Goal: Find specific page/section: Find specific page/section

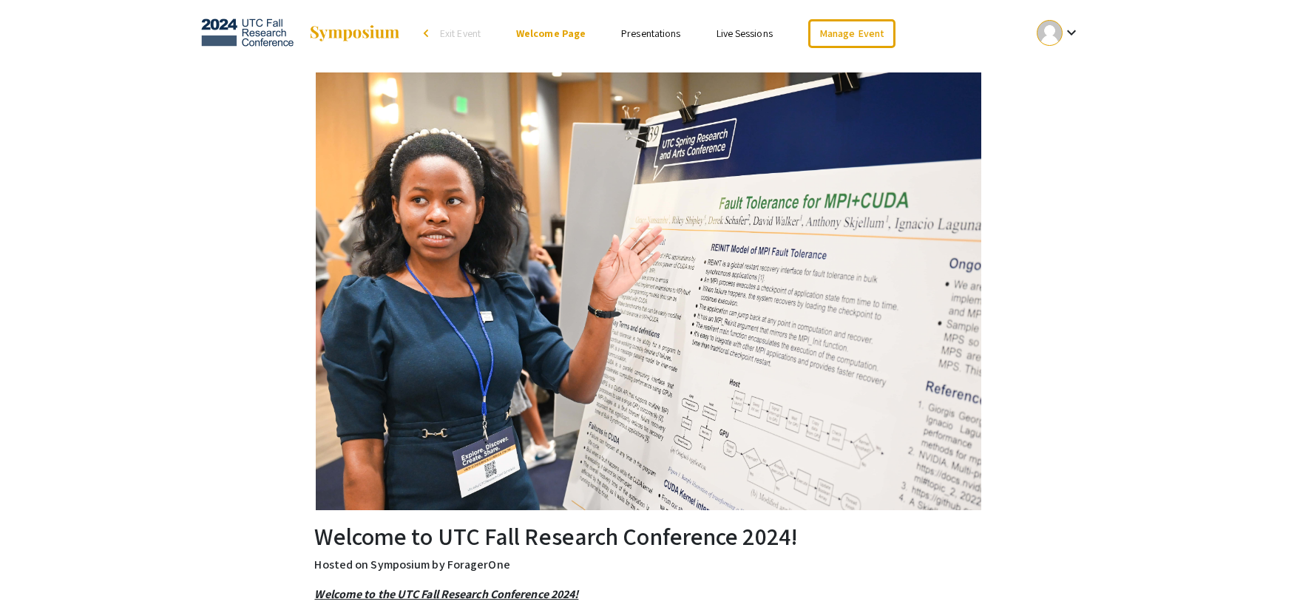
click at [638, 32] on link "Presentations" at bounding box center [650, 33] width 59 height 13
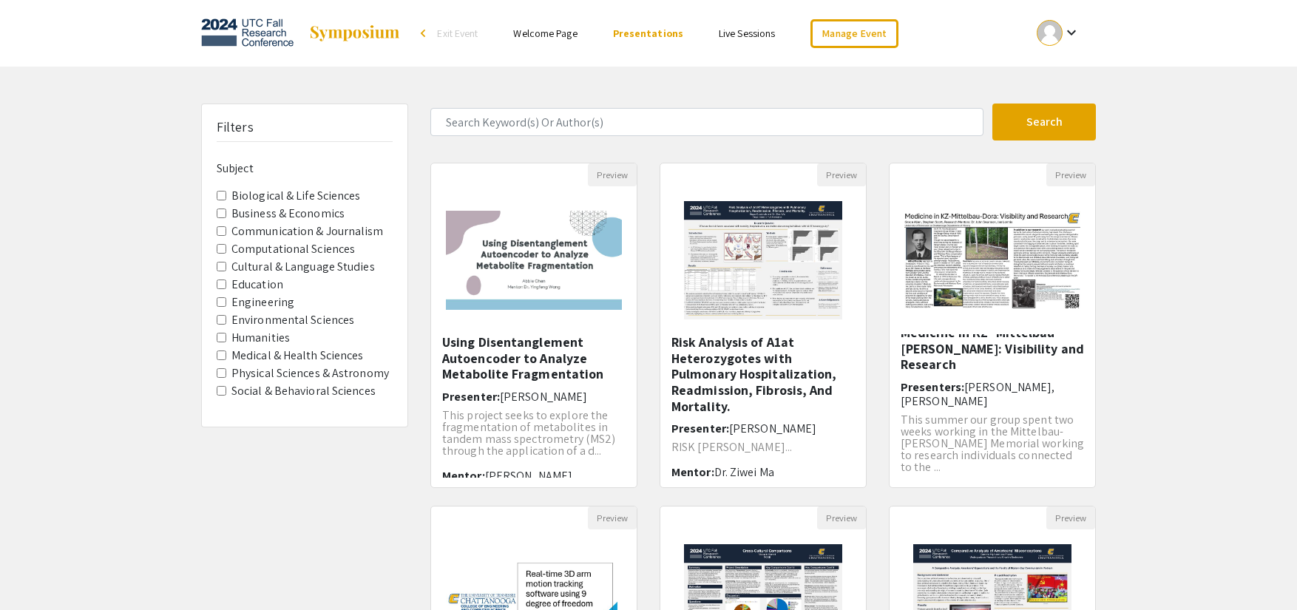
click at [220, 359] on Sciences "Medical & Health Sciences" at bounding box center [222, 355] width 10 height 10
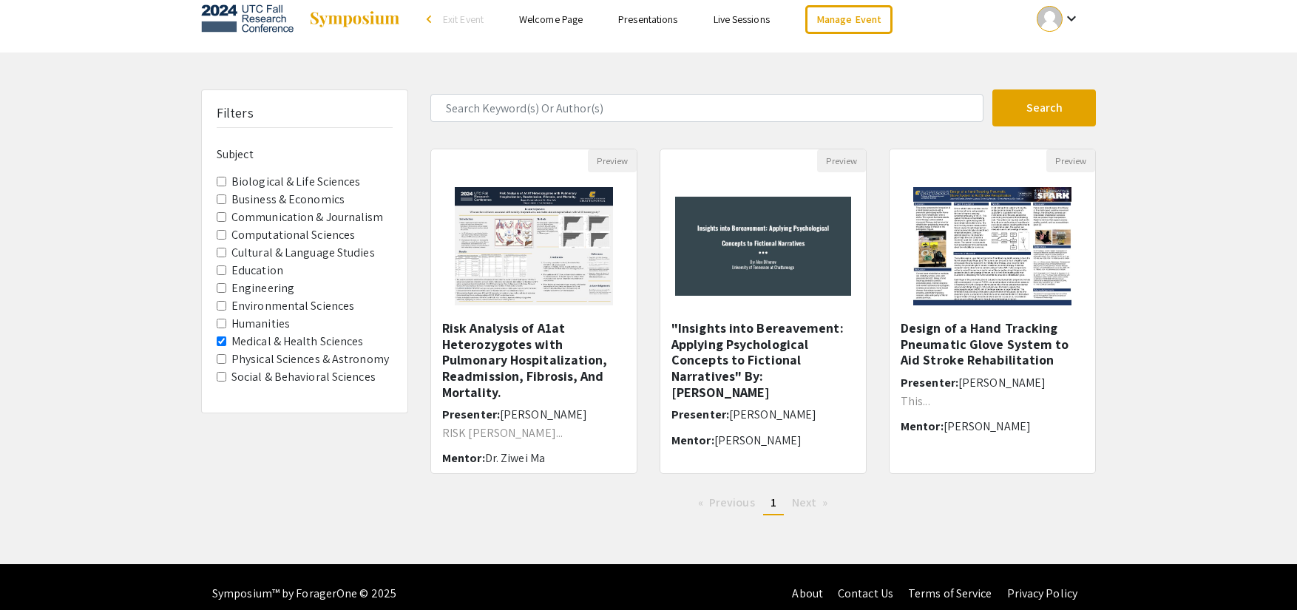
scroll to position [27, 0]
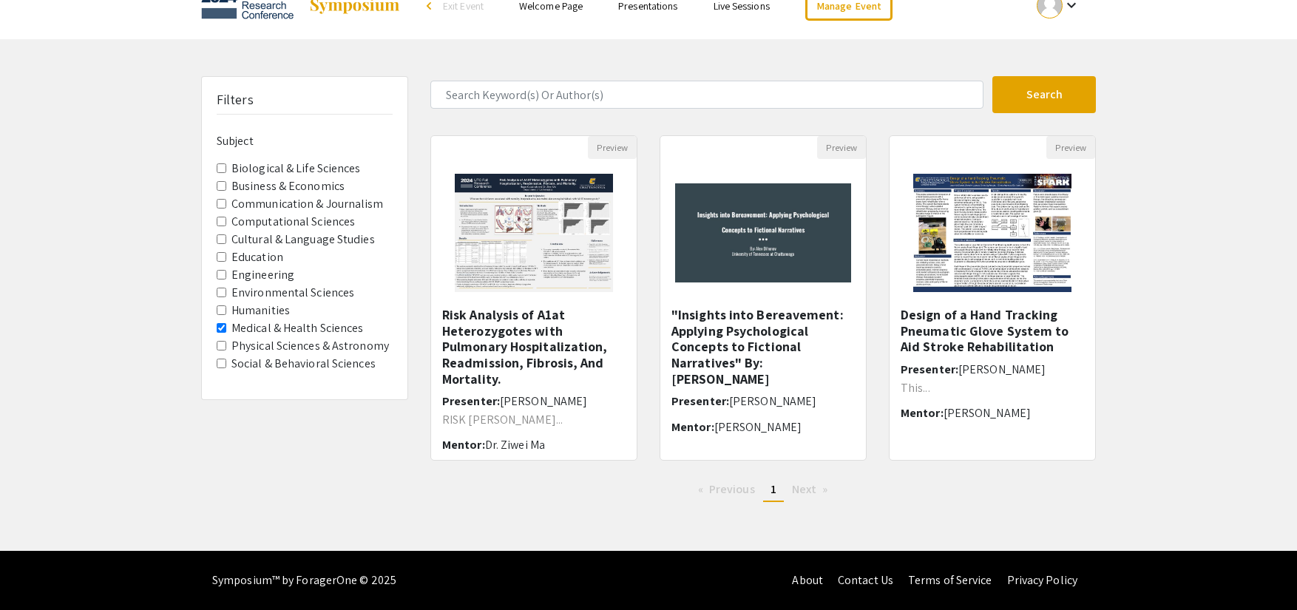
click at [218, 328] on Sciences "Medical & Health Sciences" at bounding box center [222, 328] width 10 height 10
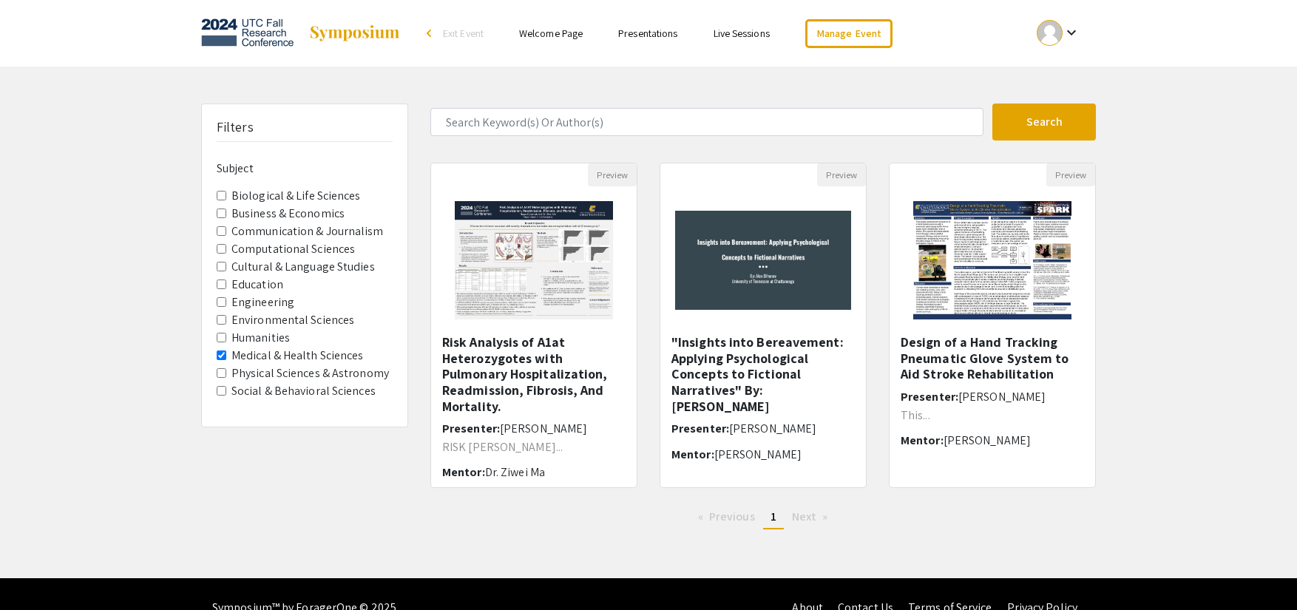
scroll to position [27, 0]
